Goal: Transaction & Acquisition: Purchase product/service

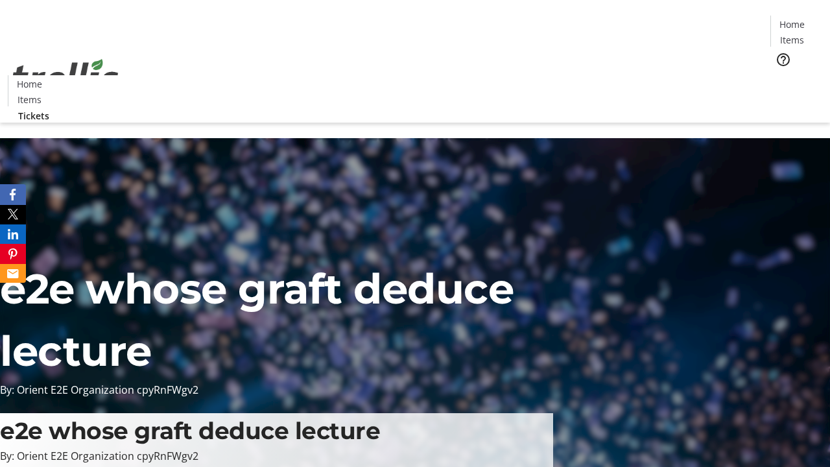
click at [781, 75] on span "Tickets" at bounding box center [796, 82] width 31 height 14
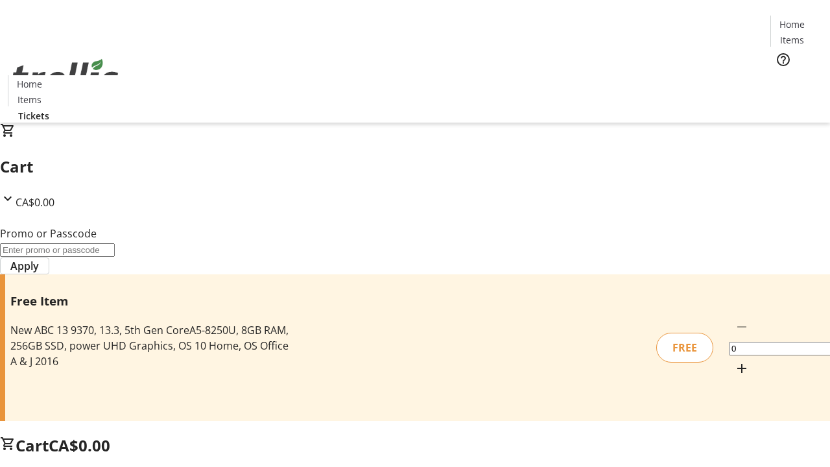
click at [734, 361] on mat-icon "Increment by one" at bounding box center [742, 369] width 16 height 16
type input "1"
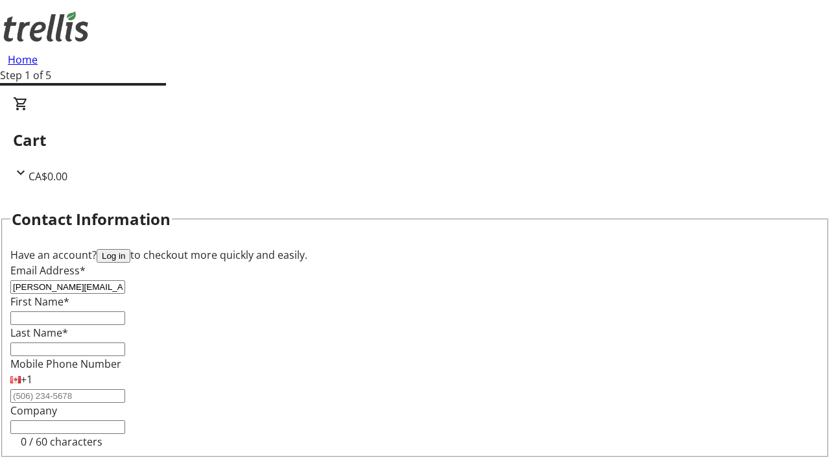
type input "[PERSON_NAME][EMAIL_ADDRESS][DOMAIN_NAME]"
type input "[PERSON_NAME]"
